Goal: Transaction & Acquisition: Purchase product/service

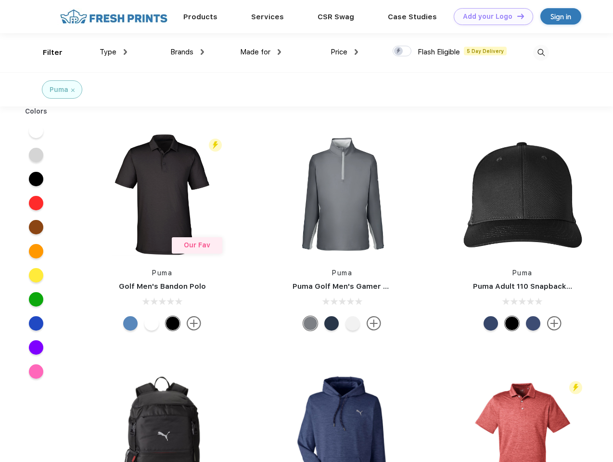
click at [490, 16] on link "Add your Logo Design Tool" at bounding box center [493, 16] width 79 height 17
click at [0, 0] on div "Design Tool" at bounding box center [0, 0] width 0 height 0
click at [516, 16] on link "Add your Logo Design Tool" at bounding box center [493, 16] width 79 height 17
click at [46, 52] on div "Filter" at bounding box center [53, 52] width 20 height 11
click at [114, 52] on span "Type" at bounding box center [108, 52] width 17 height 9
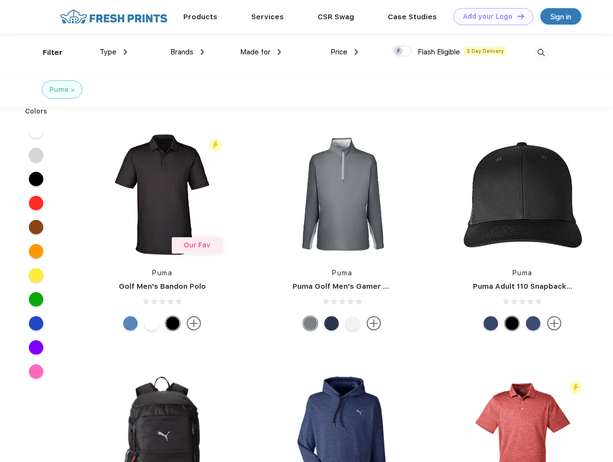
click at [187, 52] on span "Brands" at bounding box center [181, 52] width 23 height 9
click at [261, 52] on span "Made for" at bounding box center [255, 52] width 30 height 9
click at [344, 52] on span "Price" at bounding box center [339, 52] width 17 height 9
click at [402, 51] on div at bounding box center [402, 51] width 19 height 11
click at [399, 51] on input "checkbox" at bounding box center [396, 48] width 6 height 6
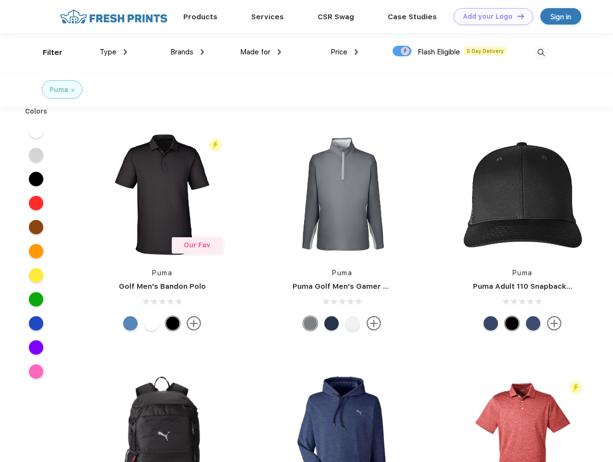
click at [541, 52] on img at bounding box center [541, 53] width 16 height 16
